Goal: Navigation & Orientation: Find specific page/section

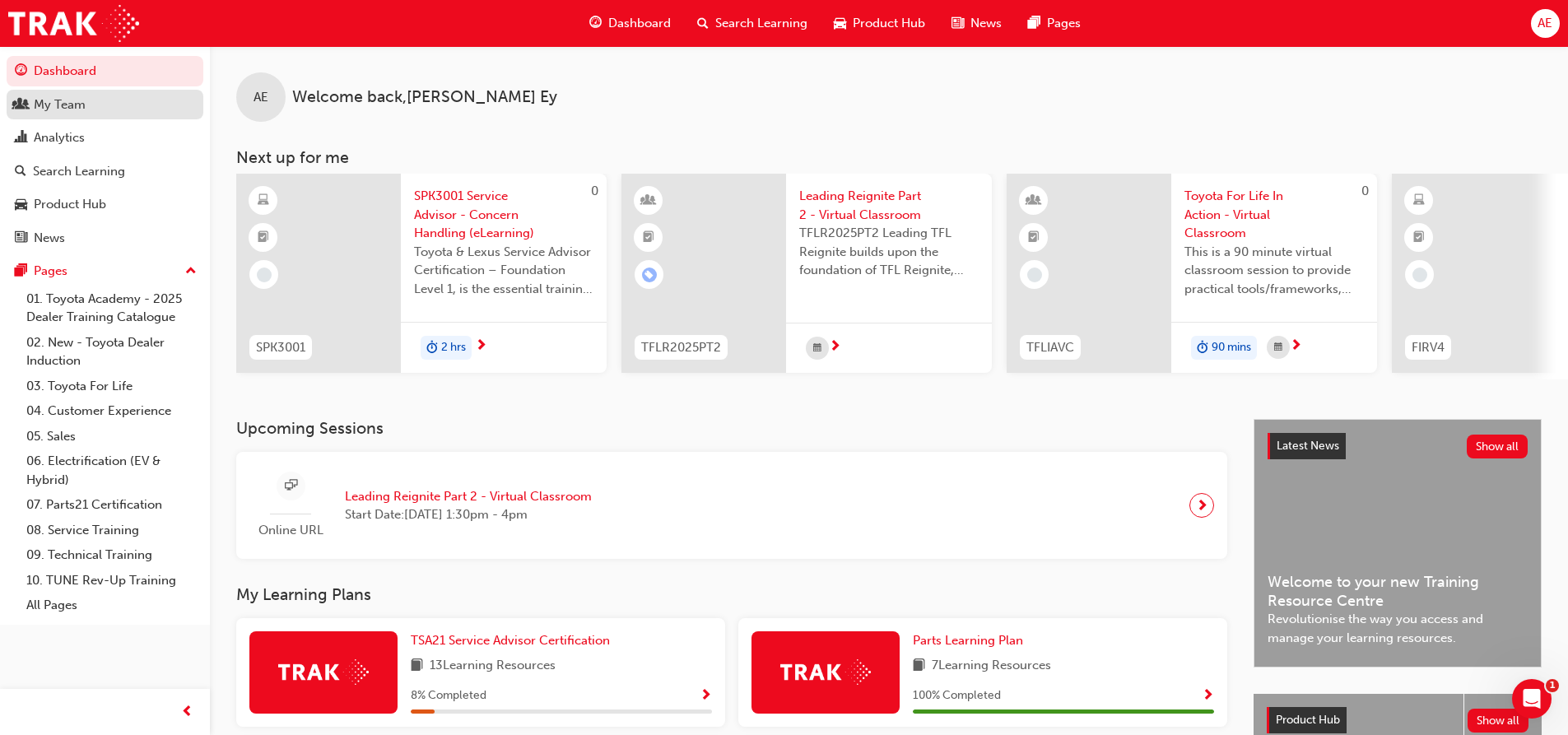
click at [60, 97] on div "My Team" at bounding box center [60, 105] width 52 height 19
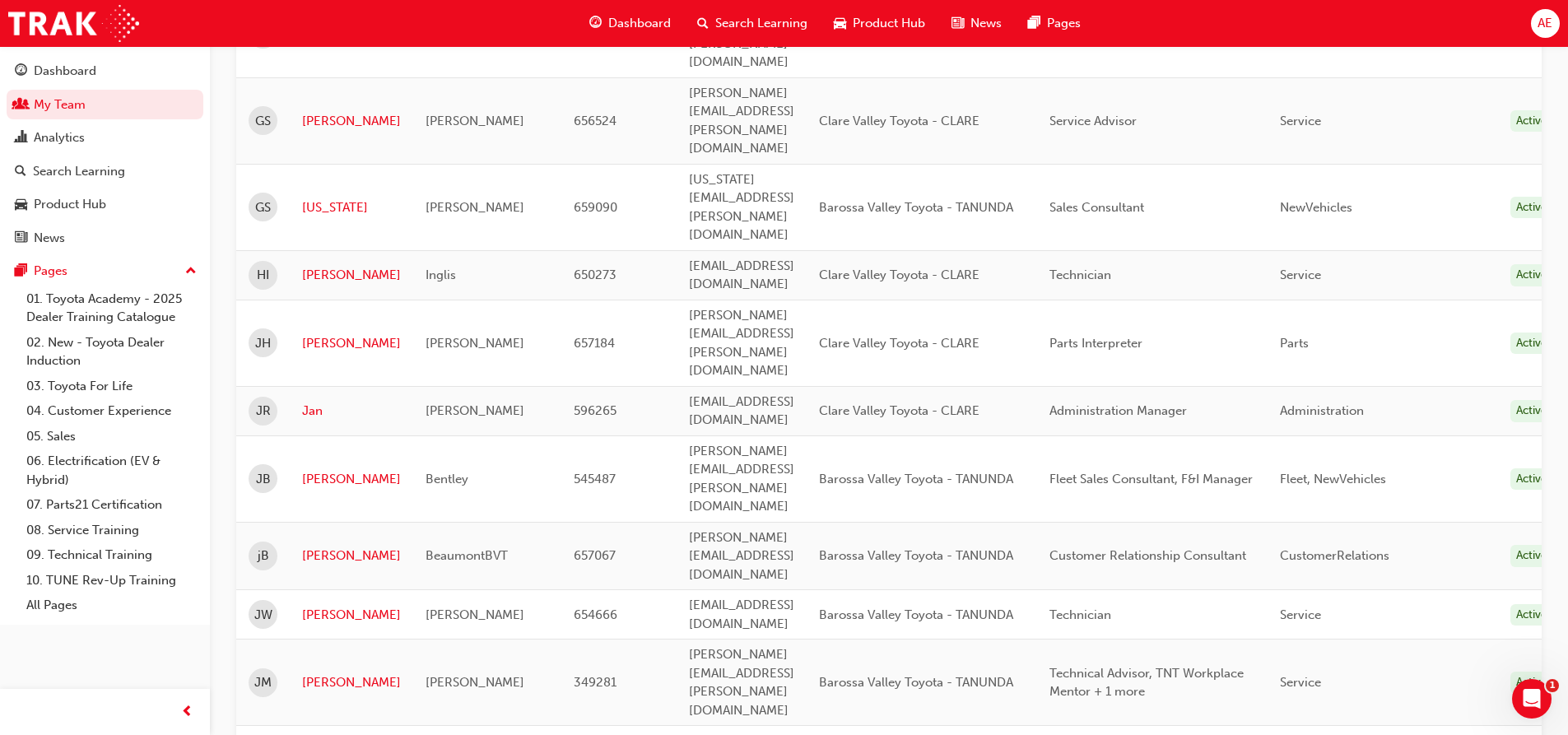
scroll to position [1152, 0]
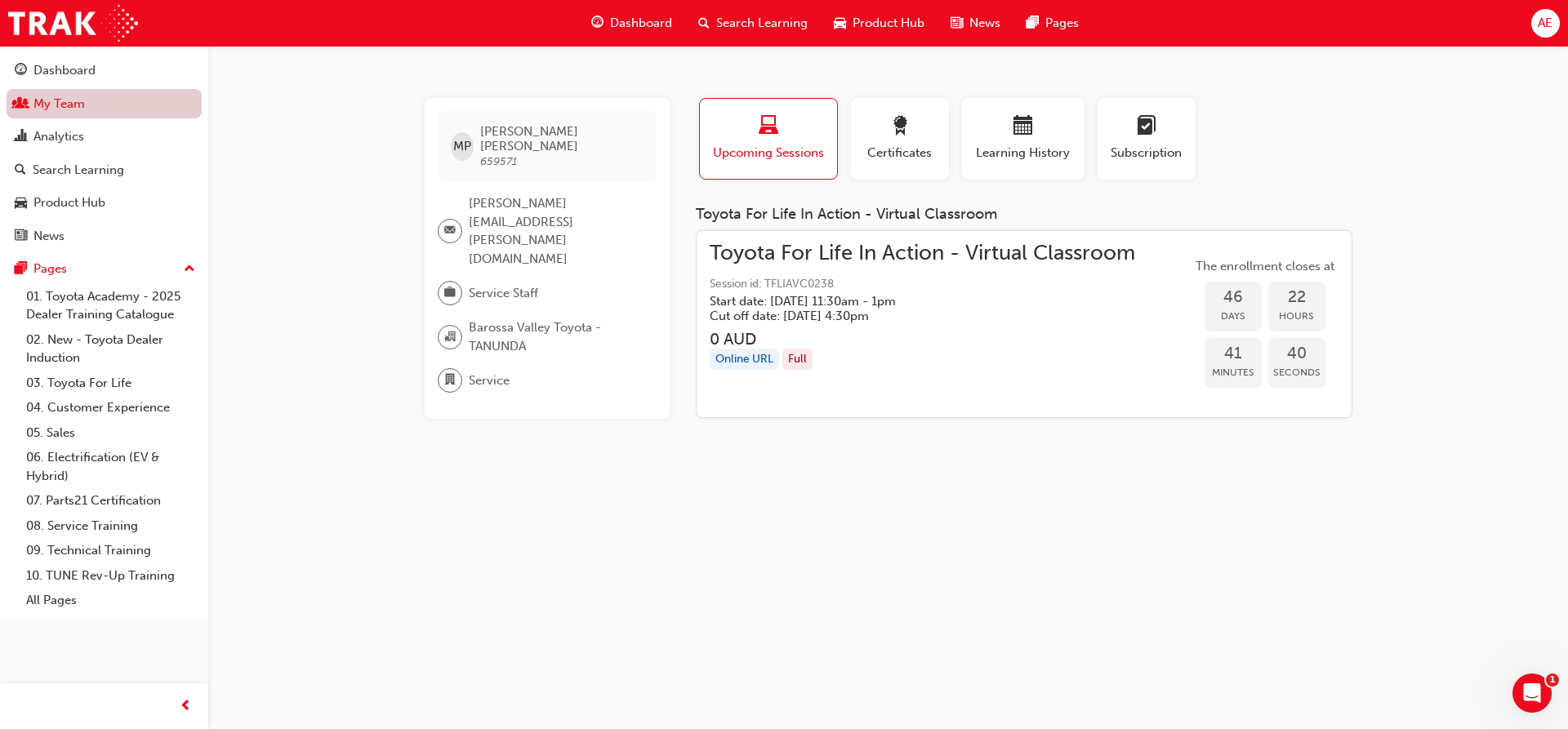
click at [80, 100] on link "My Team" at bounding box center [105, 104] width 196 height 31
